Goal: Transaction & Acquisition: Purchase product/service

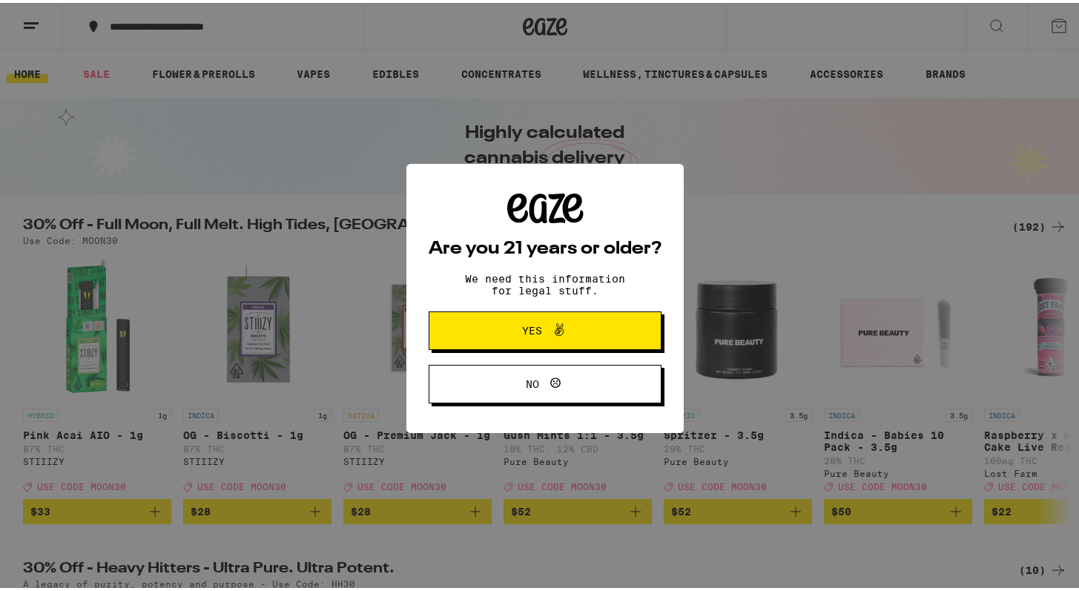
click at [508, 322] on span "Yes" at bounding box center [545, 327] width 113 height 19
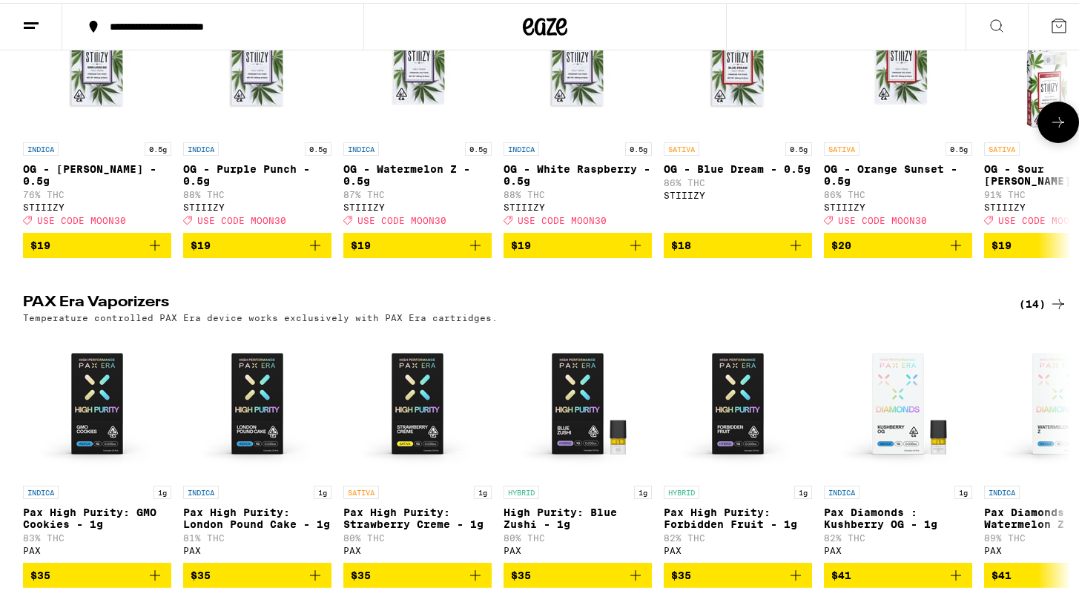
scroll to position [2834, 0]
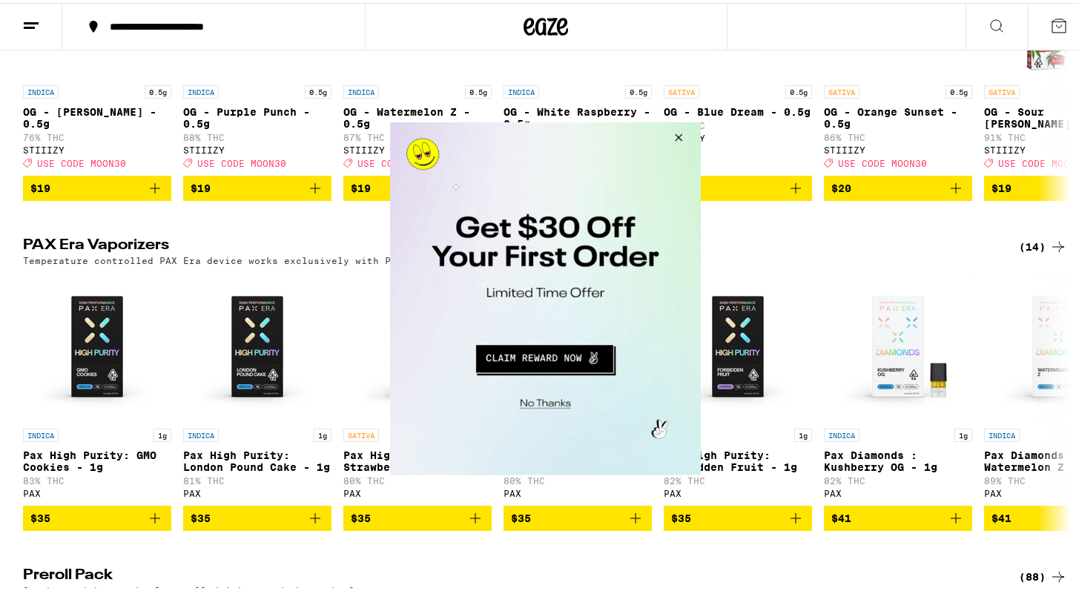
click at [675, 136] on button "Close Modal" at bounding box center [675, 140] width 40 height 36
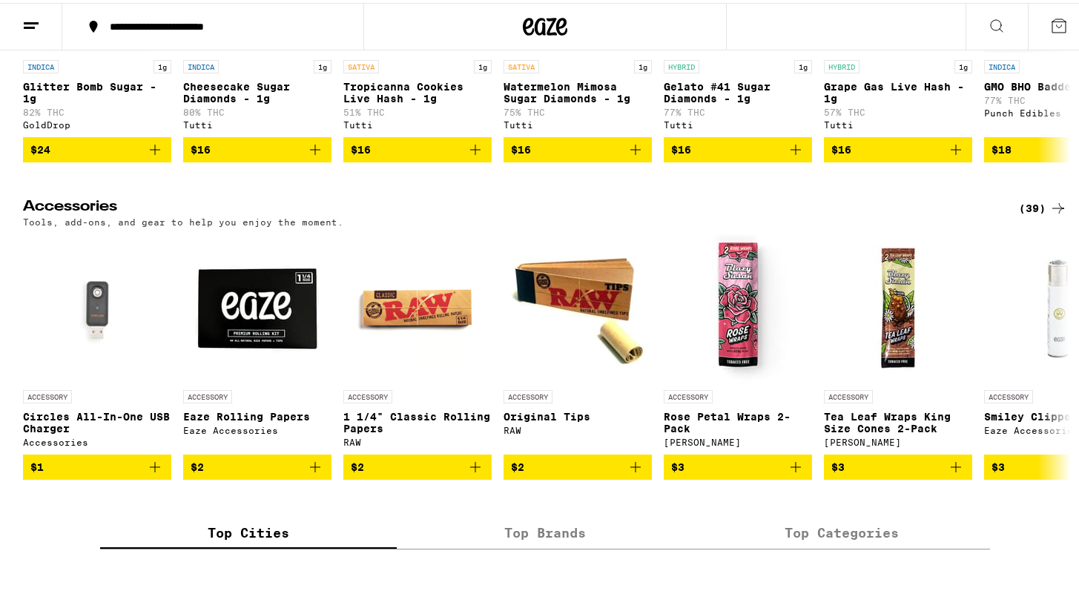
scroll to position [5899, 0]
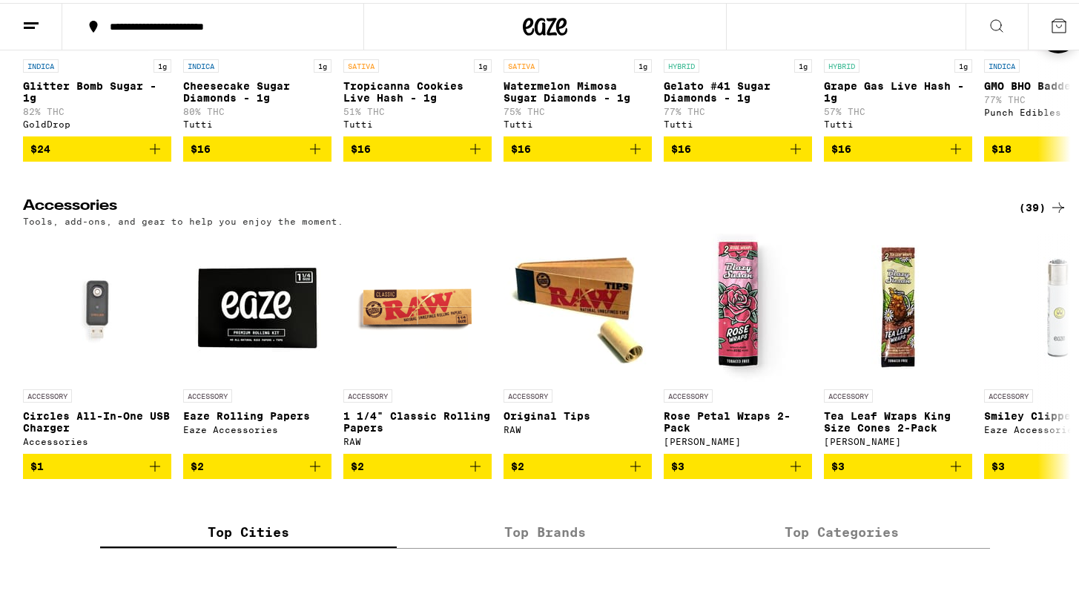
click at [1051, 50] on button at bounding box center [1058, 30] width 42 height 42
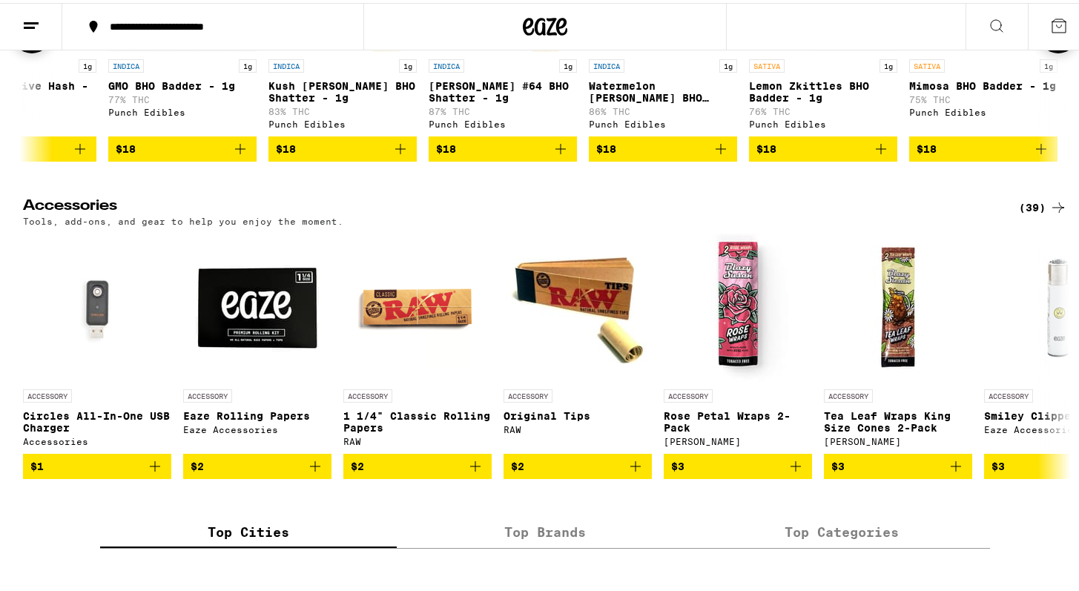
scroll to position [0, 882]
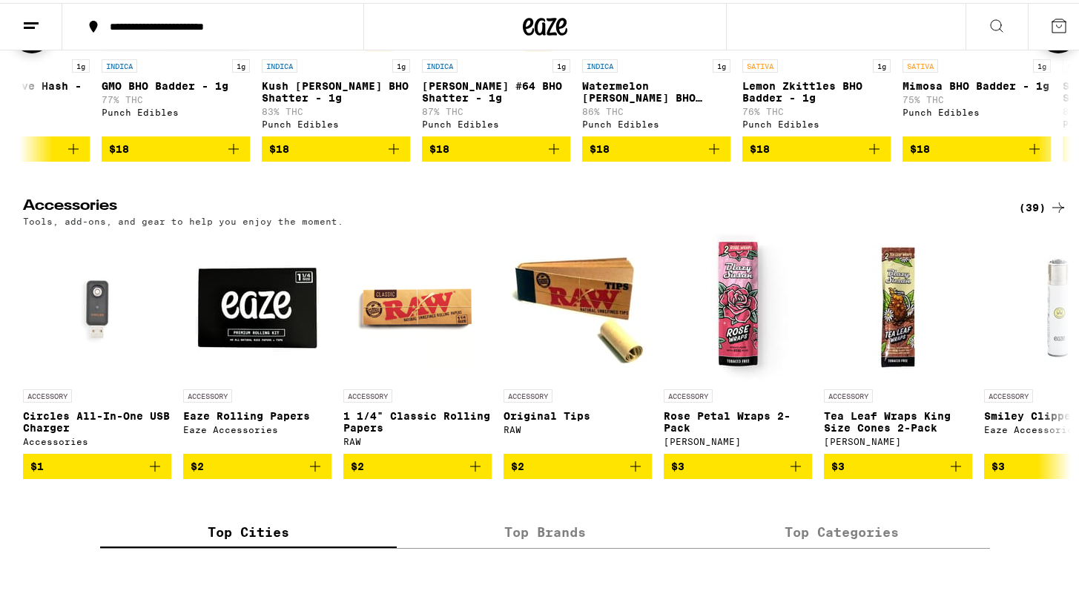
click at [1051, 50] on button at bounding box center [1058, 30] width 42 height 42
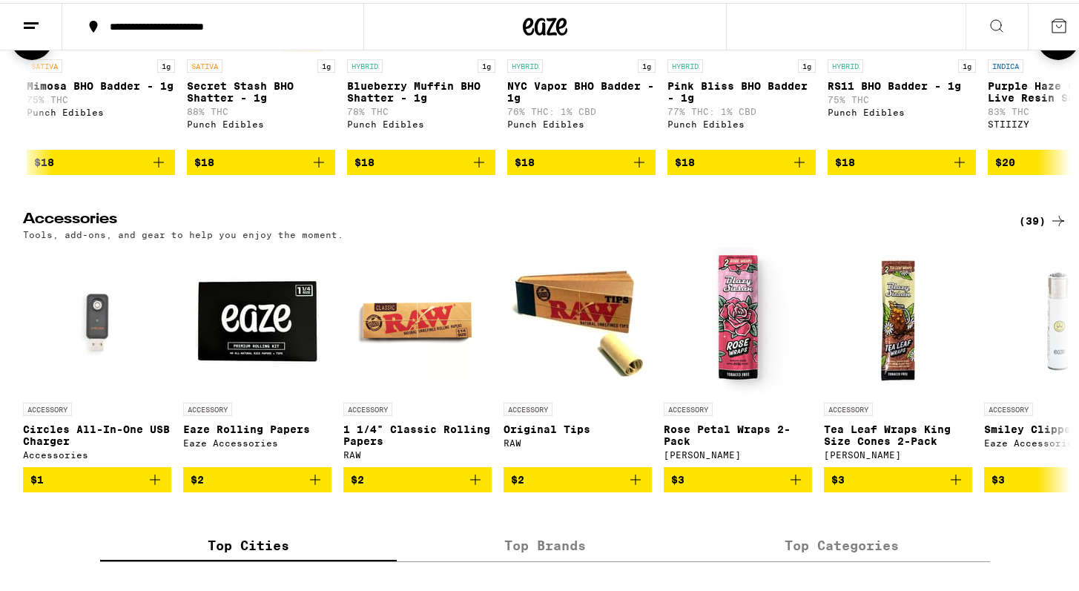
scroll to position [0, 1765]
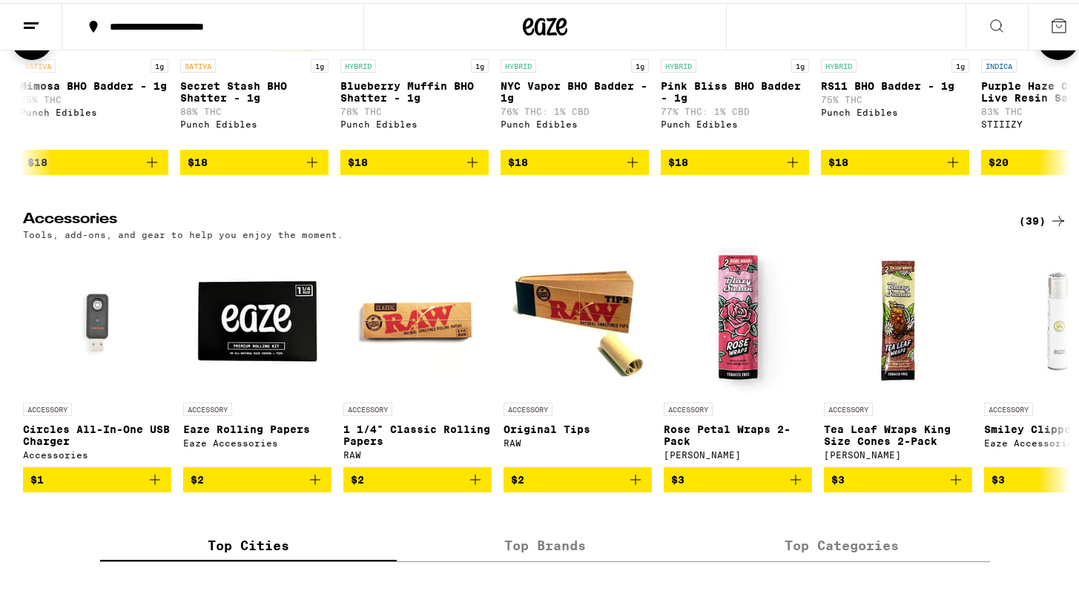
click at [1051, 57] on button at bounding box center [1058, 37] width 42 height 42
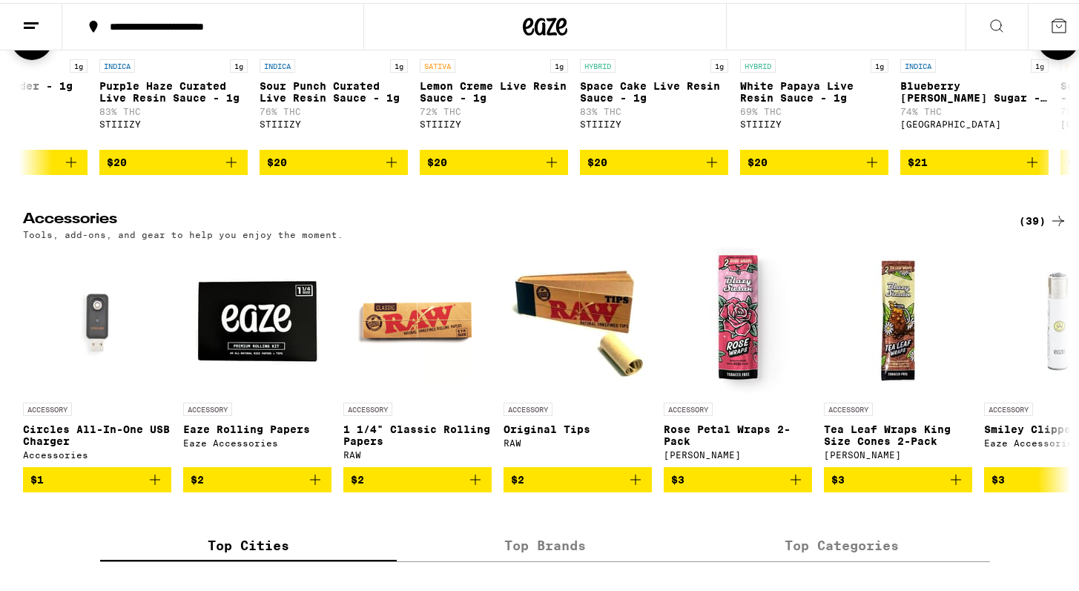
scroll to position [0, 2647]
click at [1051, 57] on button at bounding box center [1058, 37] width 42 height 42
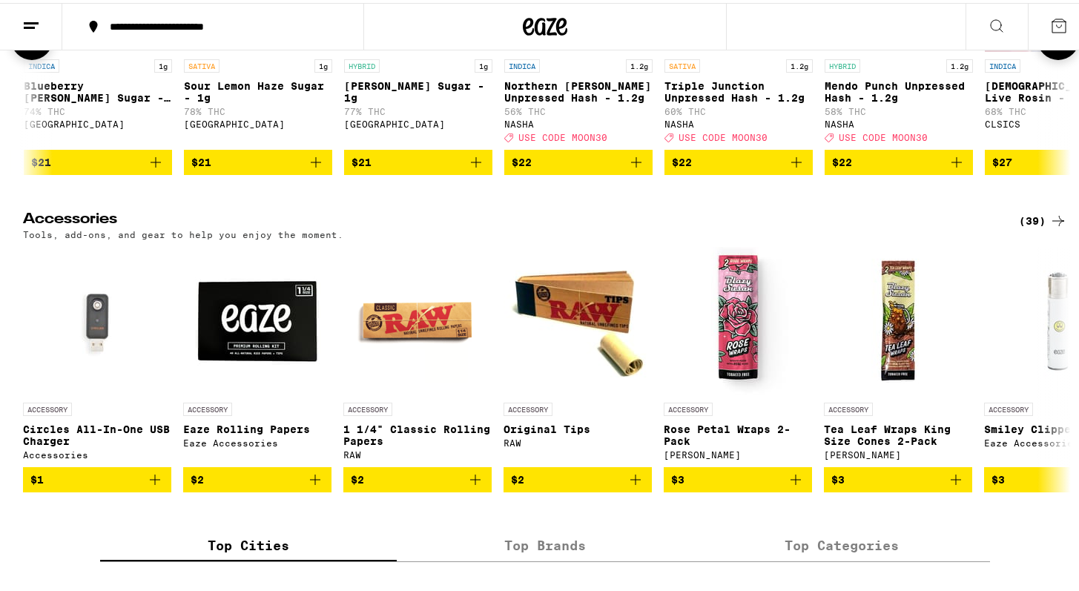
scroll to position [0, 3529]
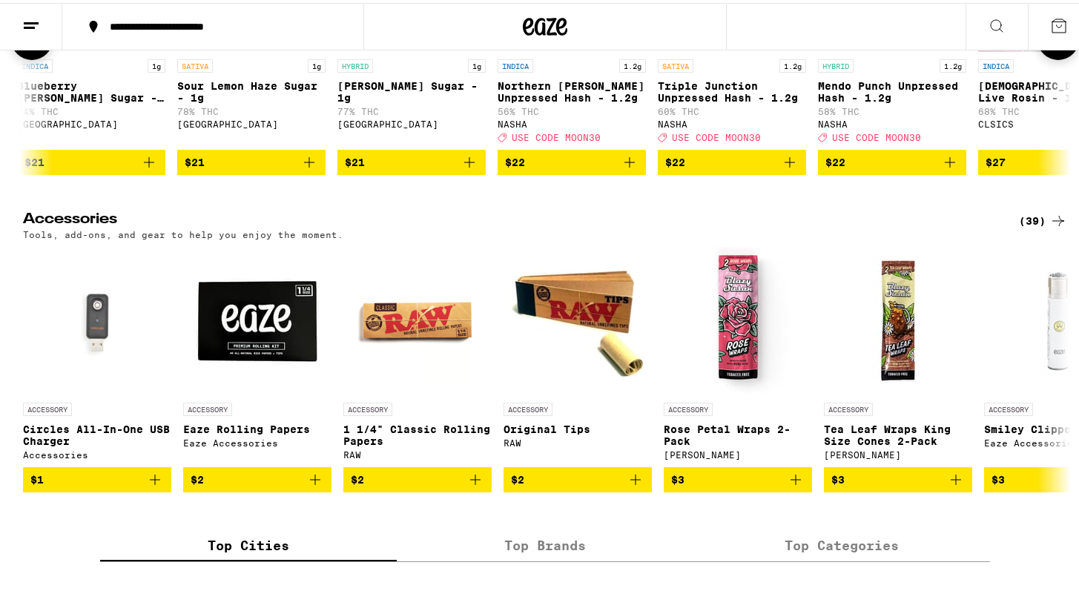
click at [1051, 57] on button at bounding box center [1058, 37] width 42 height 42
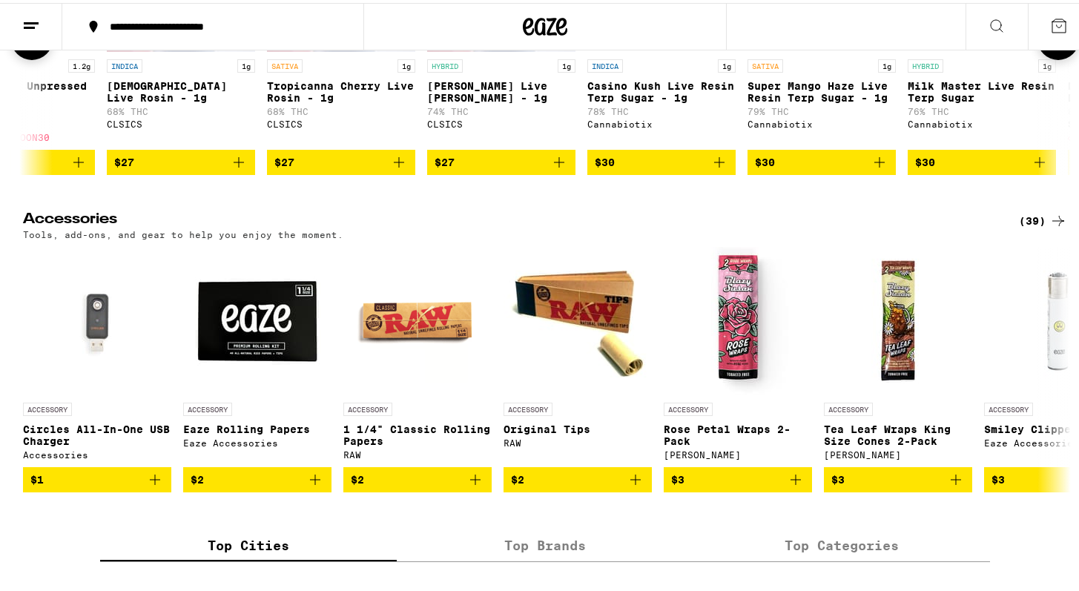
scroll to position [0, 4411]
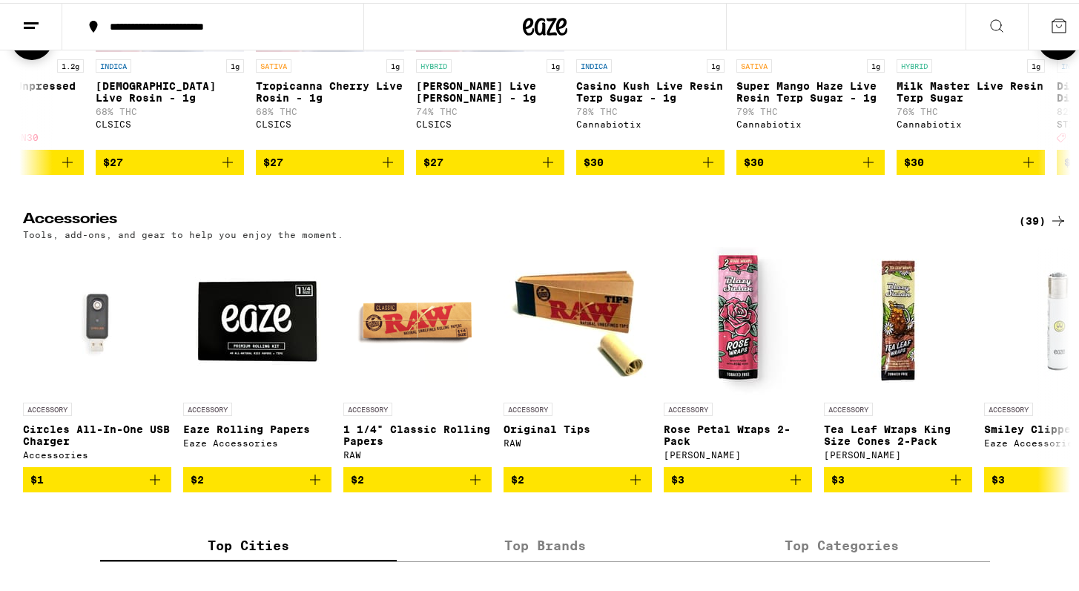
click at [1051, 57] on button at bounding box center [1058, 37] width 42 height 42
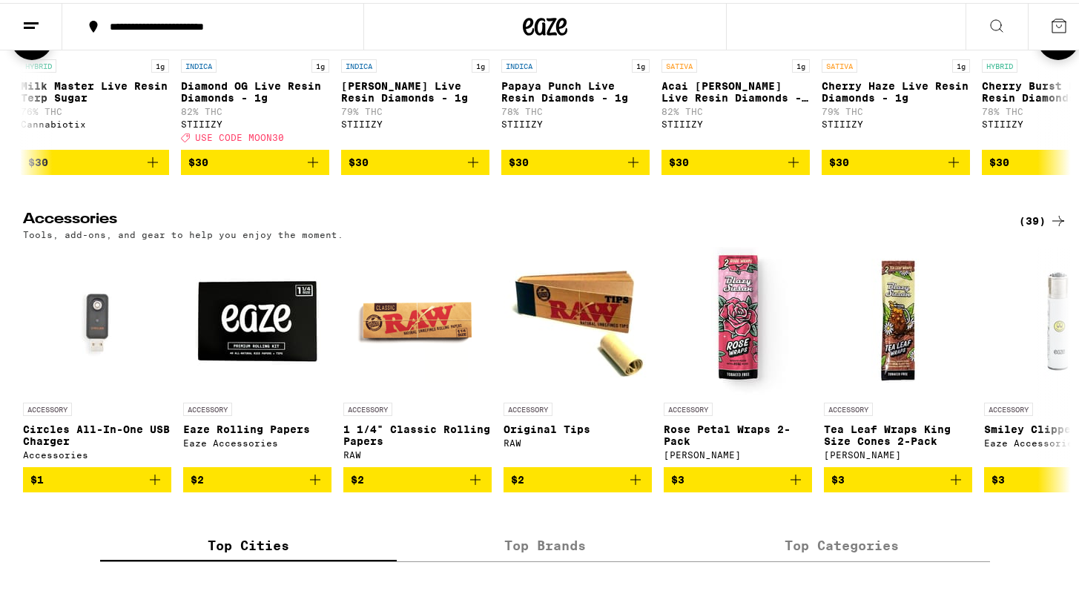
scroll to position [0, 5294]
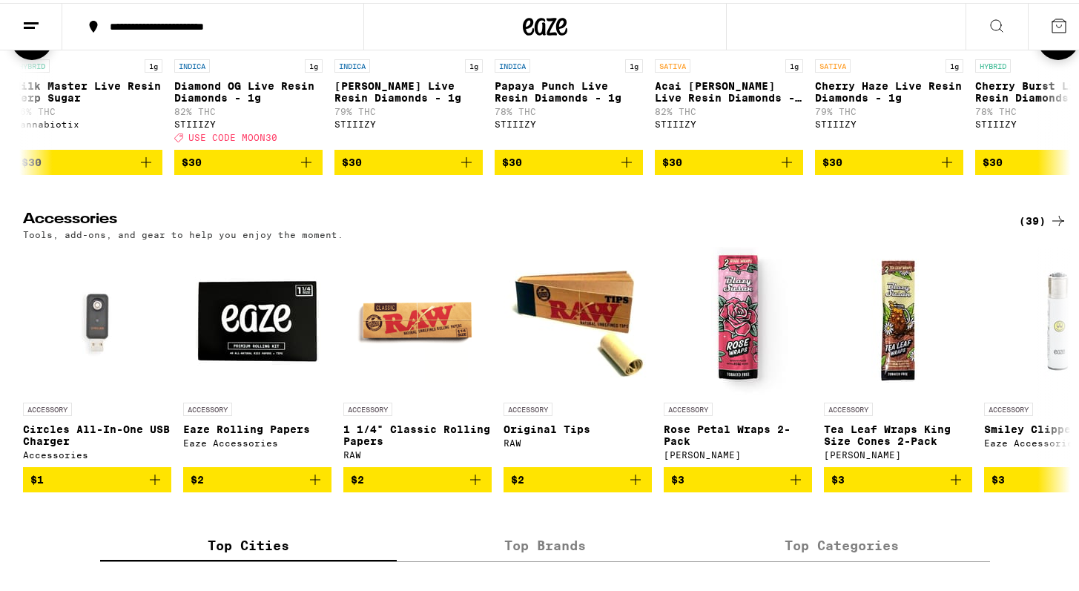
click at [1051, 57] on button at bounding box center [1058, 37] width 42 height 42
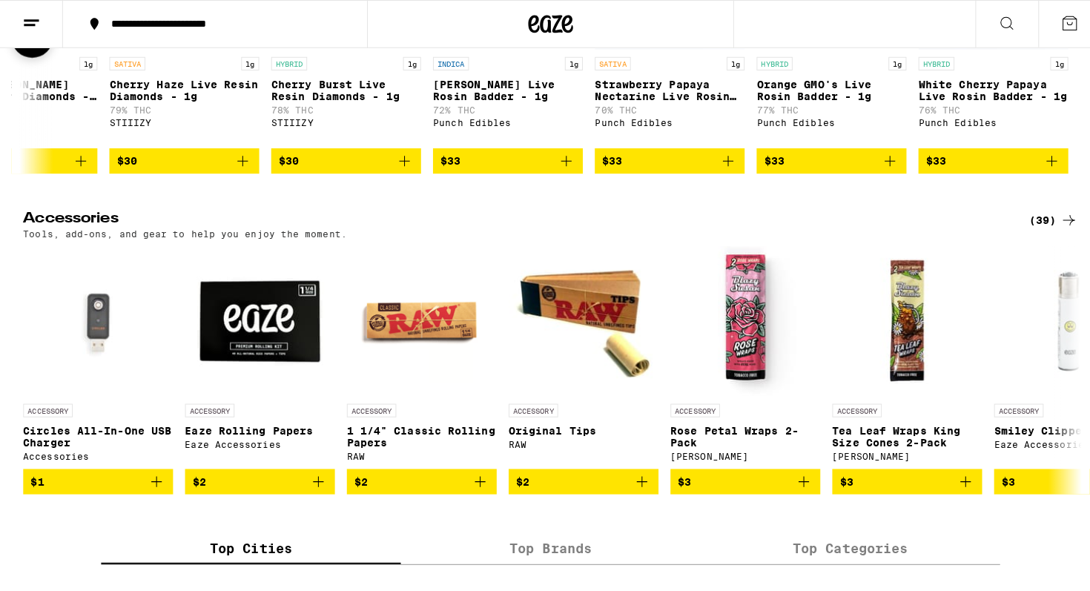
scroll to position [0, 6003]
